Goal: Task Accomplishment & Management: Manage account settings

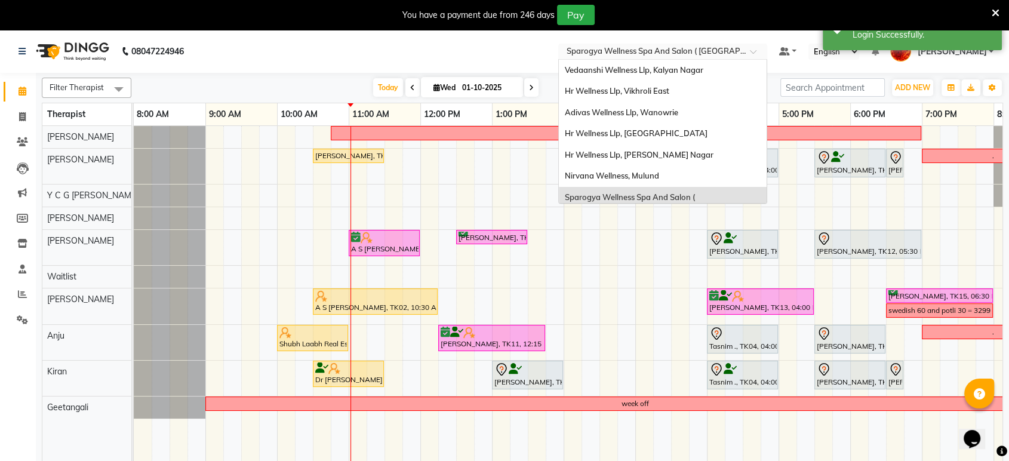
click at [686, 53] on input "text" at bounding box center [650, 53] width 173 height 12
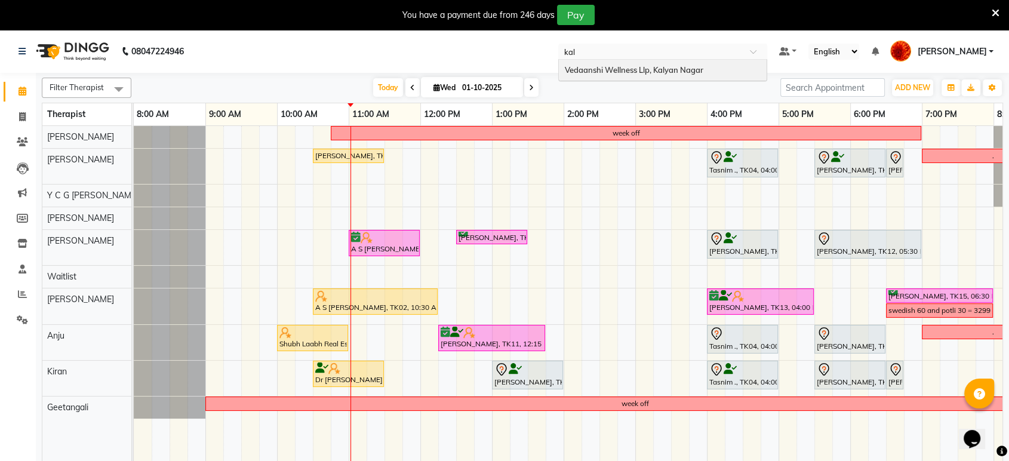
type input "kaly"
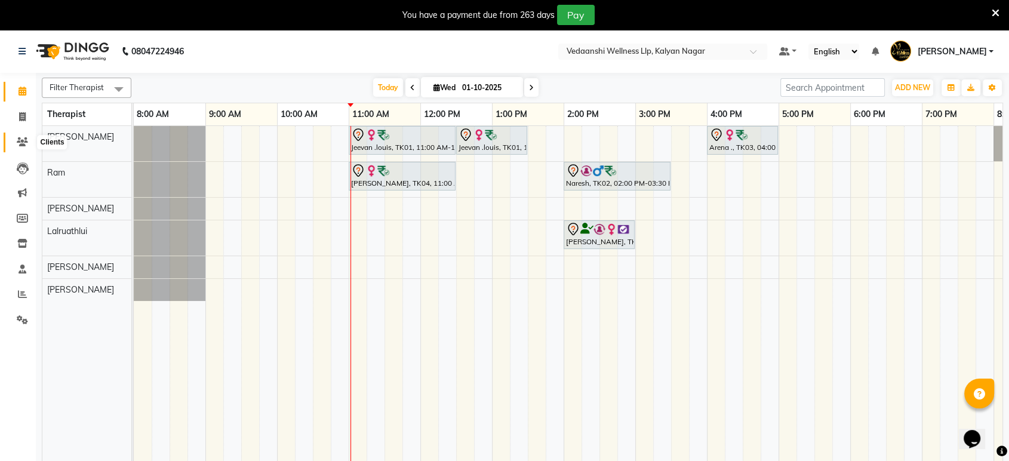
click at [20, 137] on icon at bounding box center [22, 141] width 11 height 9
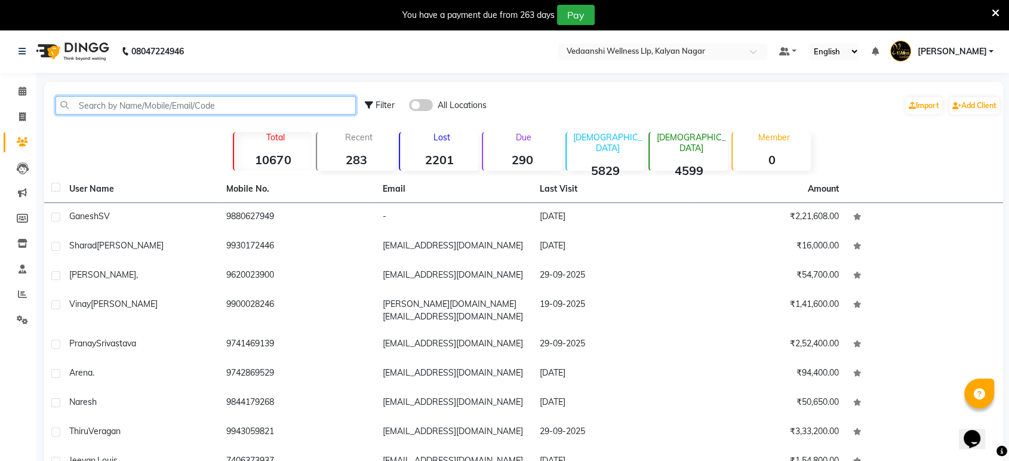
click at [106, 107] on input "text" at bounding box center [206, 105] width 300 height 19
paste input "9769976474"
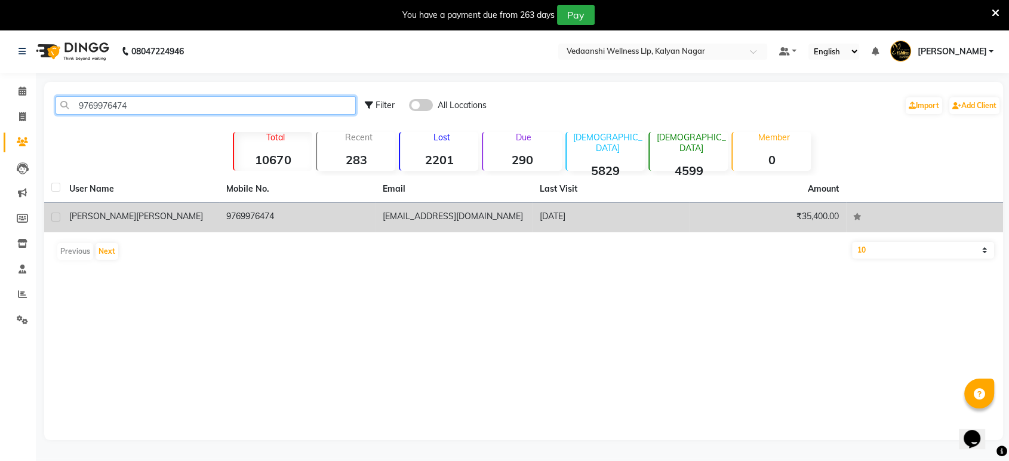
type input "9769976474"
click at [223, 227] on td "9769976474" at bounding box center [297, 217] width 157 height 29
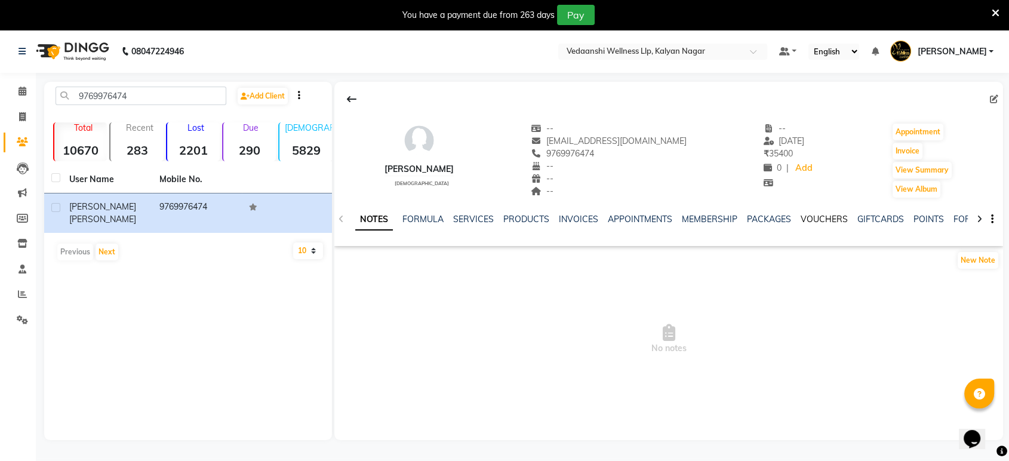
click at [807, 217] on link "VOUCHERS" at bounding box center [823, 219] width 47 height 11
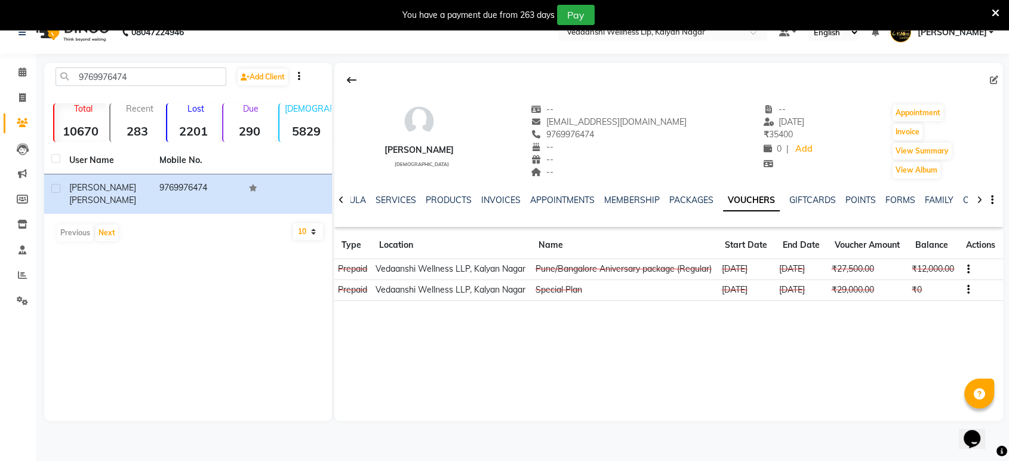
scroll to position [29, 0]
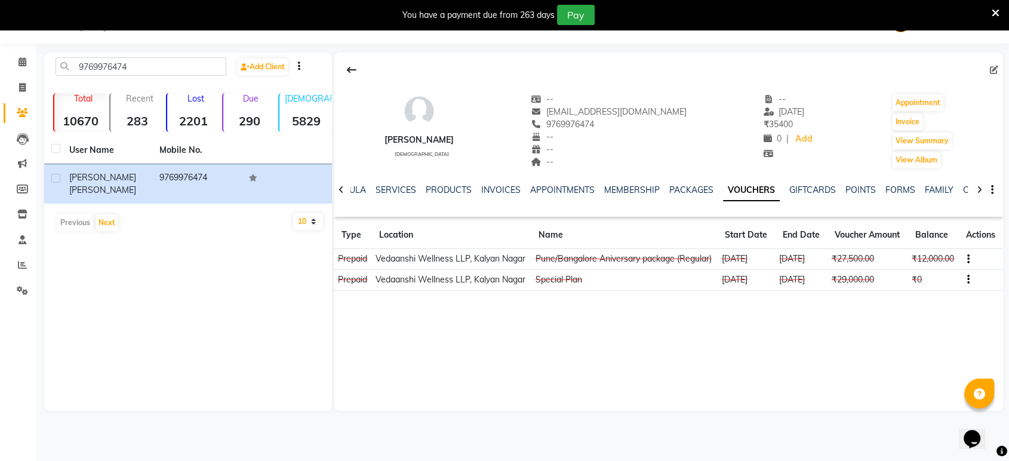
click at [968, 260] on icon "button" at bounding box center [968, 259] width 2 height 1
click at [702, 185] on link "PACKAGES" at bounding box center [691, 189] width 44 height 11
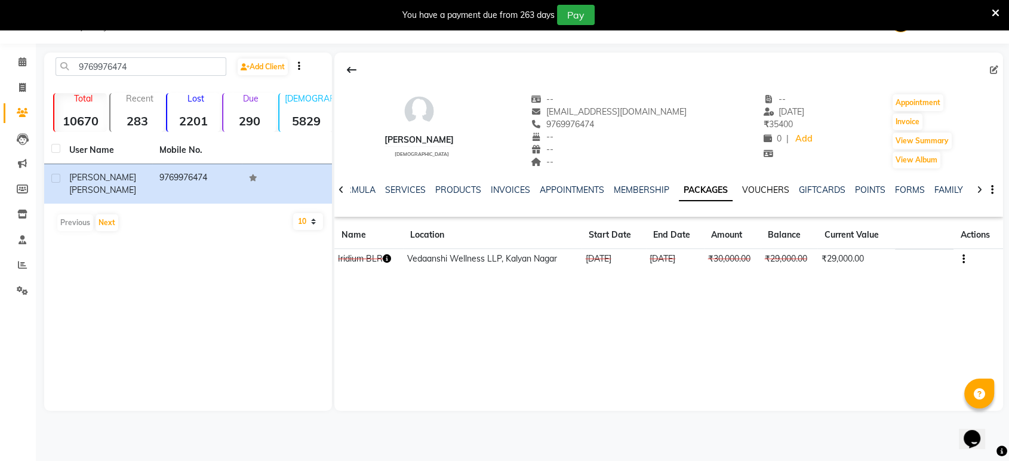
click at [758, 186] on link "VOUCHERS" at bounding box center [765, 189] width 47 height 11
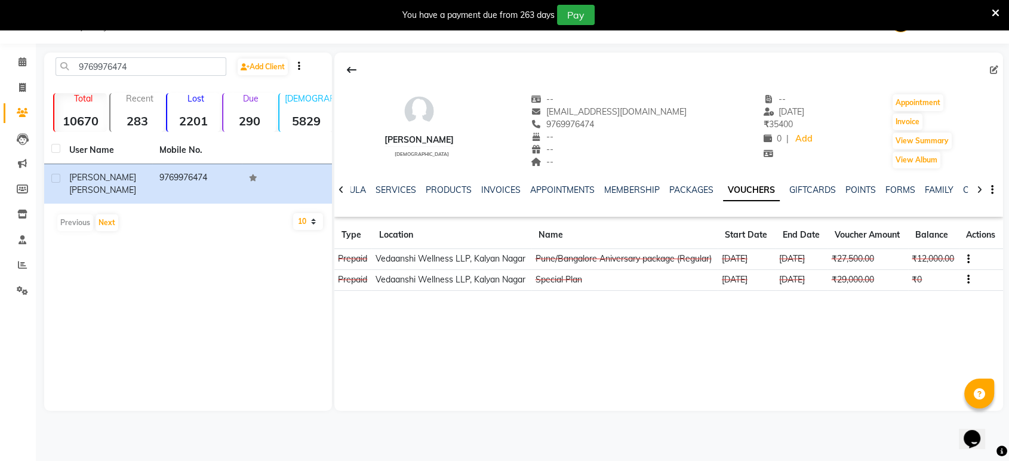
click at [966, 265] on button "button" at bounding box center [965, 258] width 7 height 13
click at [916, 267] on div "Edit" at bounding box center [912, 270] width 75 height 15
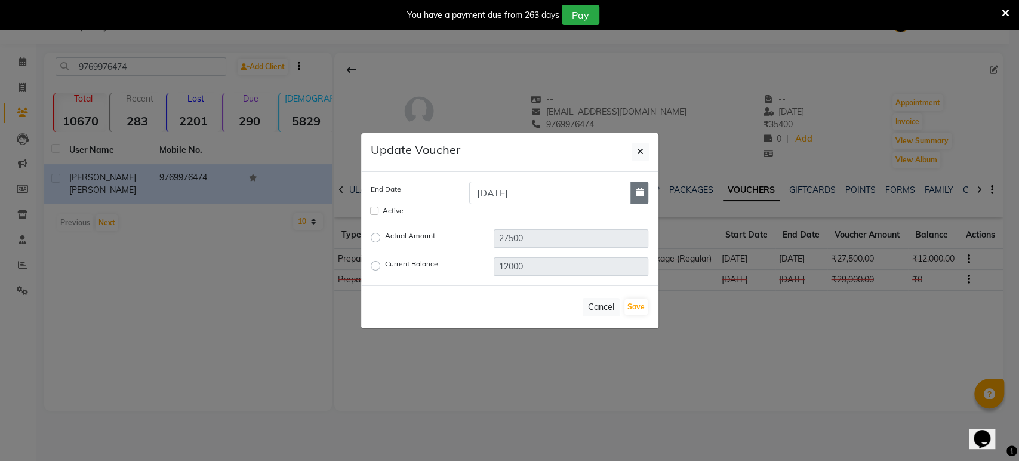
click at [643, 186] on button "button" at bounding box center [639, 192] width 18 height 23
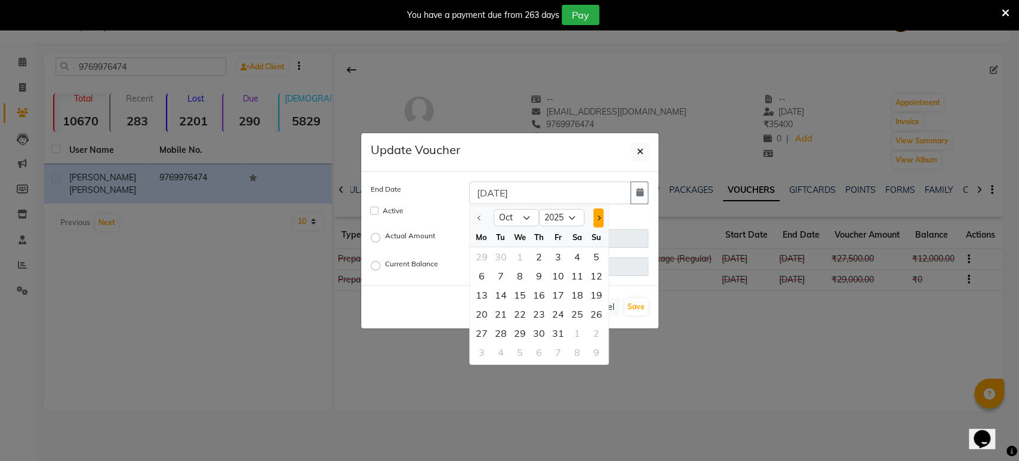
click at [593, 217] on button "Next month" at bounding box center [598, 217] width 10 height 19
select select "1"
select select "2026"
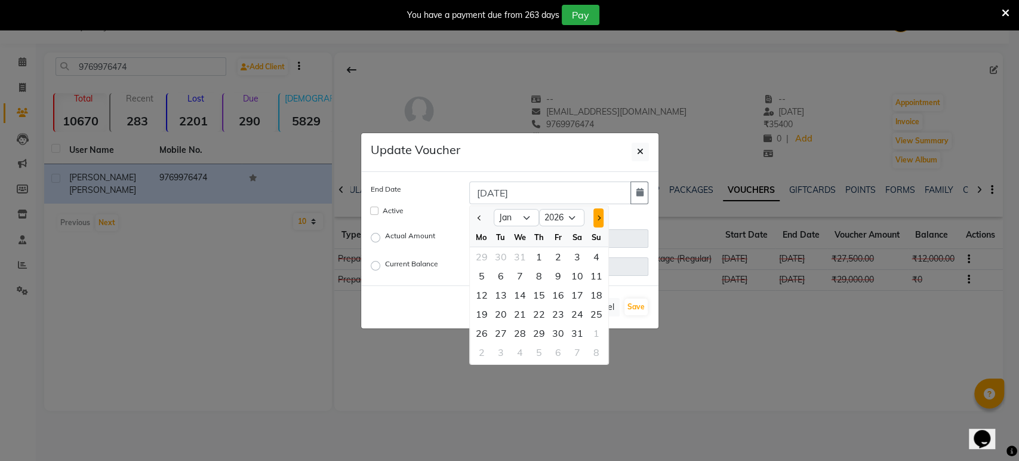
click at [593, 217] on button "Next month" at bounding box center [598, 217] width 10 height 19
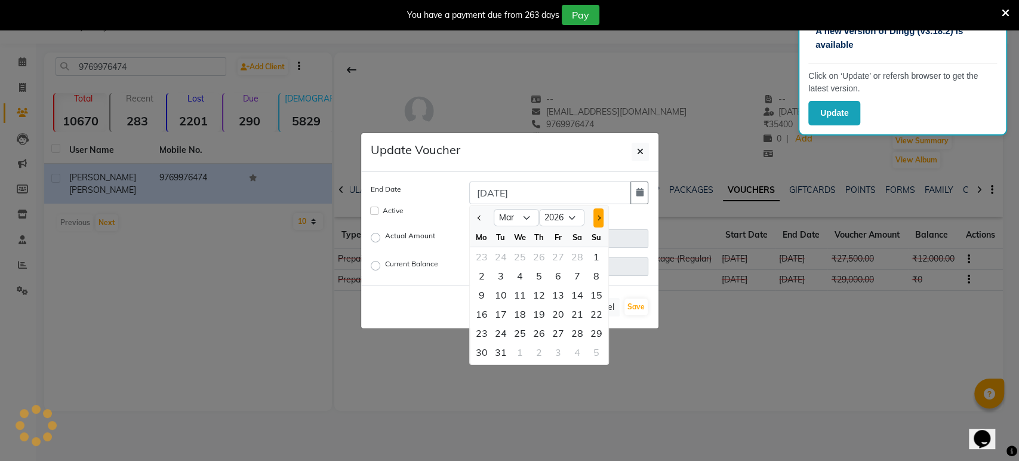
click at [593, 217] on button "Next month" at bounding box center [598, 217] width 10 height 19
select select "4"
click at [501, 331] on div "28" at bounding box center [500, 332] width 19 height 19
type input "[DATE]"
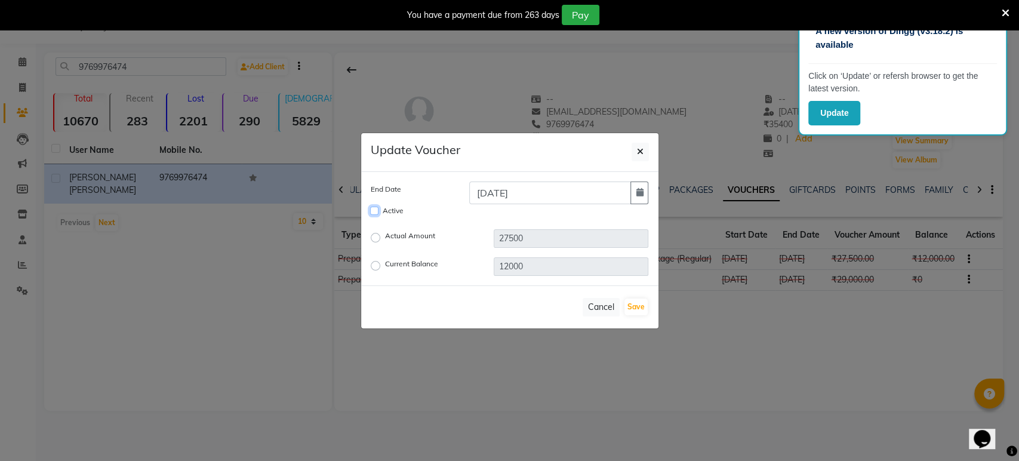
click at [375, 214] on input "Active" at bounding box center [374, 210] width 8 height 8
checkbox input "true"
click at [633, 309] on button "Save" at bounding box center [635, 306] width 23 height 17
checkbox input "false"
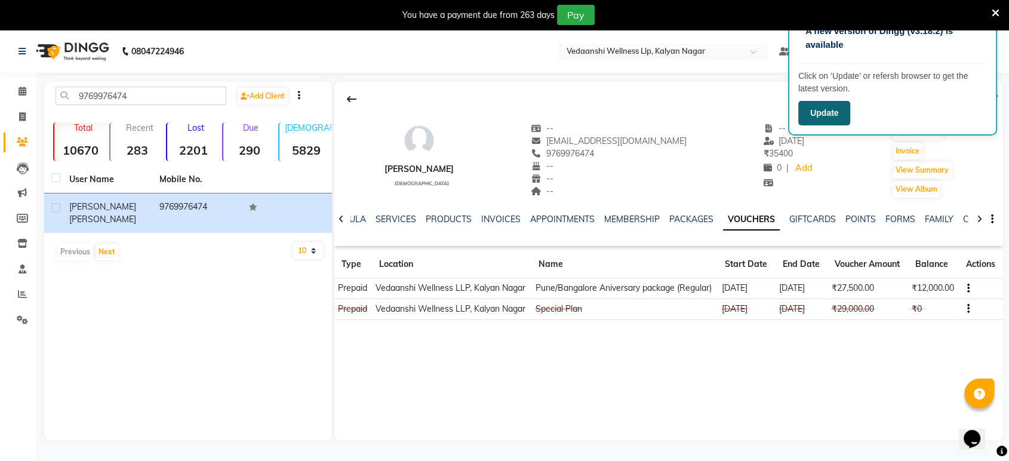
click at [816, 120] on button "Update" at bounding box center [824, 113] width 52 height 24
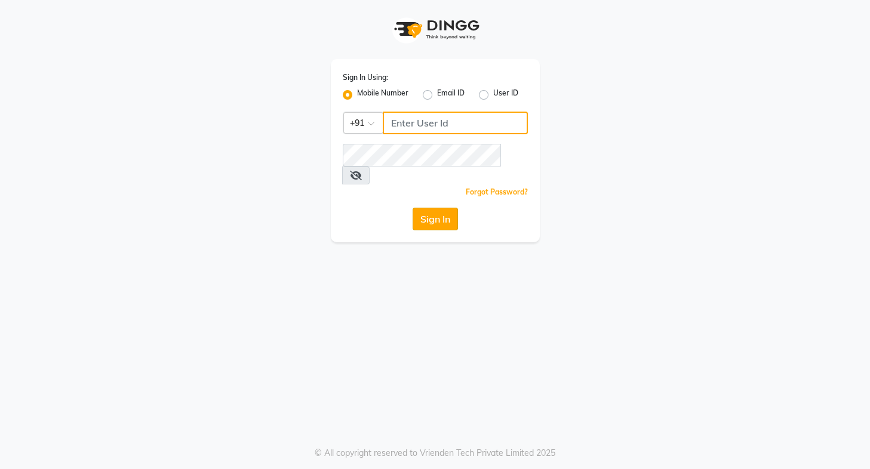
type input "8750995288"
click at [431, 208] on button "Sign In" at bounding box center [434, 219] width 45 height 23
